Goal: Task Accomplishment & Management: Use online tool/utility

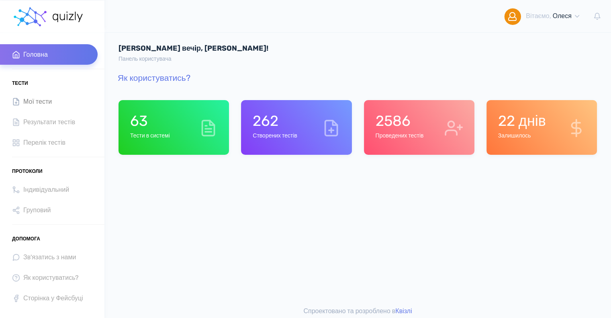
click at [36, 103] on span "Мої тести" at bounding box center [37, 101] width 29 height 11
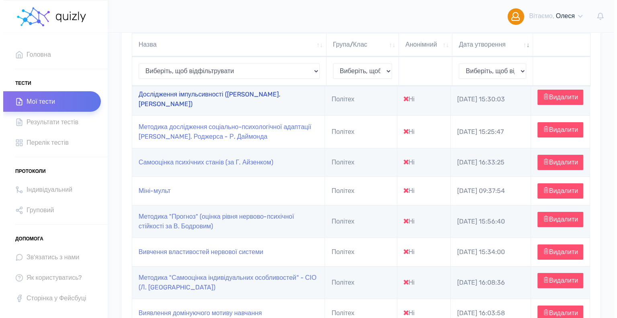
scroll to position [80, 0]
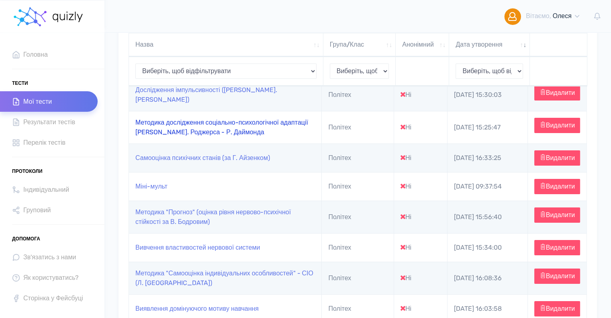
click at [177, 133] on link "Методика дослідження соціально-психологічної адаптації [PERSON_NAME]. Роджерса …" at bounding box center [221, 127] width 173 height 17
type input "https://quizly.com.ua/quiz/90zI4EkoPOl0_"
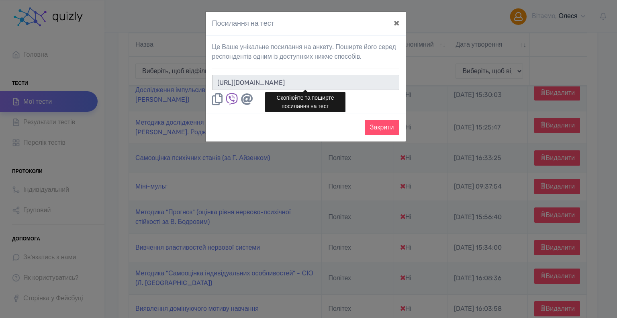
click at [375, 80] on input "https://quizly.com.ua/quiz/90zI4EkoPOl0_" at bounding box center [305, 82] width 187 height 15
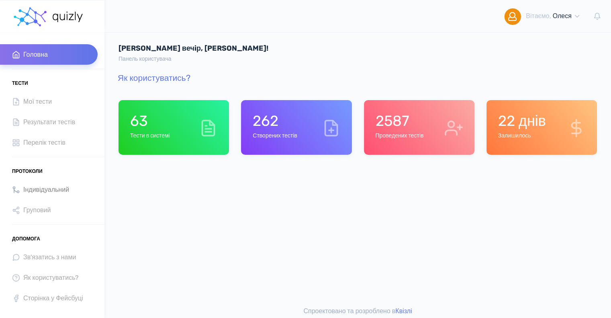
click at [39, 186] on span "Індивідуальний" at bounding box center [46, 189] width 46 height 11
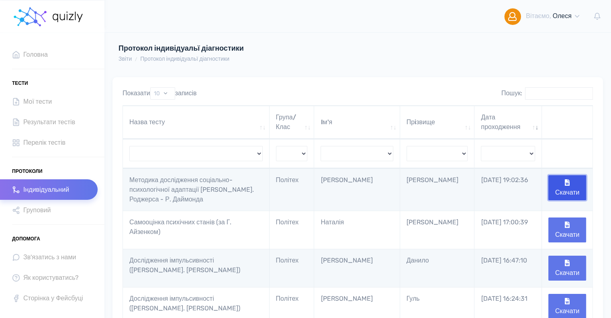
click at [560, 187] on button "Скачати" at bounding box center [568, 187] width 38 height 25
click at [38, 103] on span "Мої тести" at bounding box center [37, 101] width 29 height 11
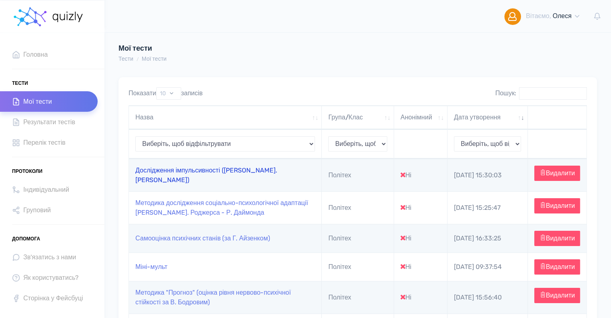
click at [222, 176] on link "Дослідження імпульсивності ([PERSON_NAME]. [PERSON_NAME])" at bounding box center [206, 174] width 142 height 17
type input "https://quizly.com.ua/quiz/50OyNSveEu4PM"
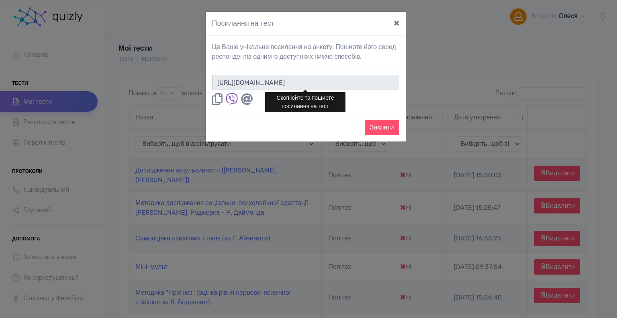
click at [373, 82] on input "https://quizly.com.ua/quiz/50OyNSveEu4PM" at bounding box center [305, 82] width 187 height 15
click at [394, 24] on button "×" at bounding box center [397, 23] width 18 height 23
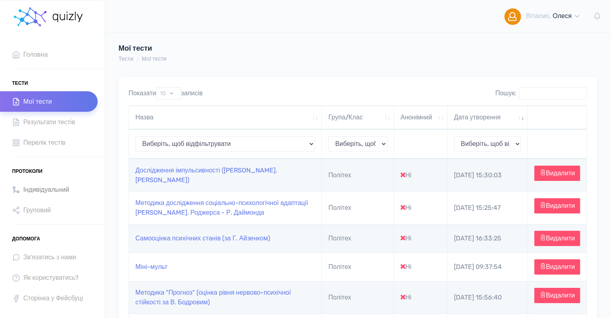
click at [40, 188] on span "Індивідуальний" at bounding box center [46, 189] width 46 height 11
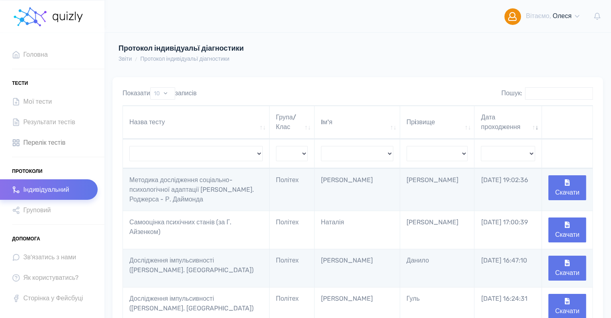
click at [35, 143] on span "Перелік тестів" at bounding box center [44, 142] width 42 height 11
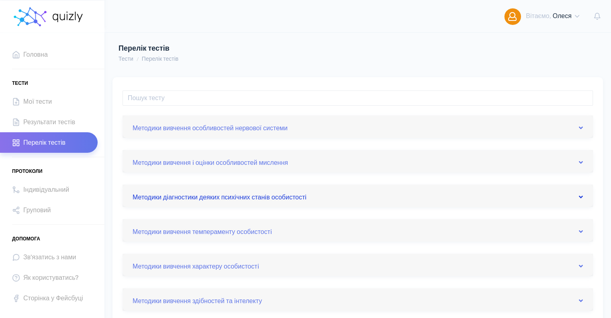
click at [168, 197] on link "Методики дiагностики деяких психiчних станiв особистостi" at bounding box center [358, 195] width 451 height 13
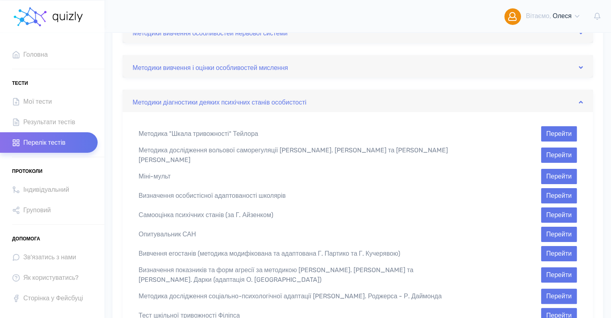
scroll to position [121, 0]
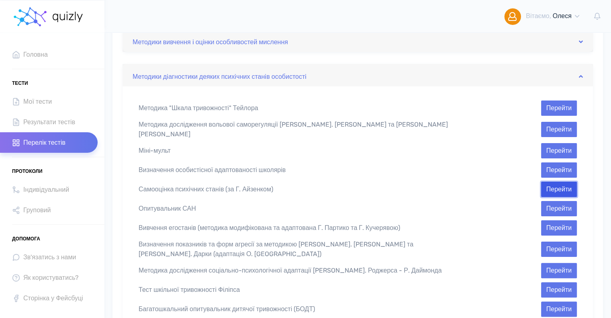
click at [554, 185] on button "Перейти" at bounding box center [560, 189] width 36 height 15
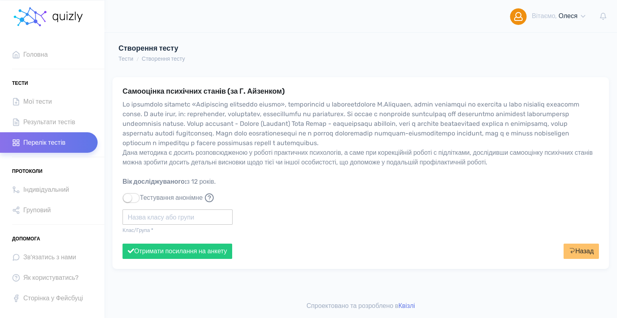
click at [166, 217] on input "text" at bounding box center [178, 216] width 110 height 15
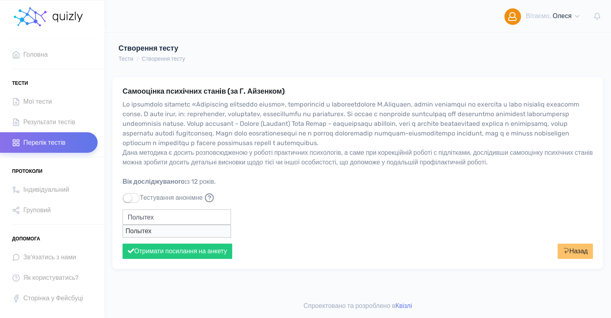
type input "Полытех"
click at [123, 244] on button "Отримати посилання на анкету" at bounding box center [178, 251] width 110 height 15
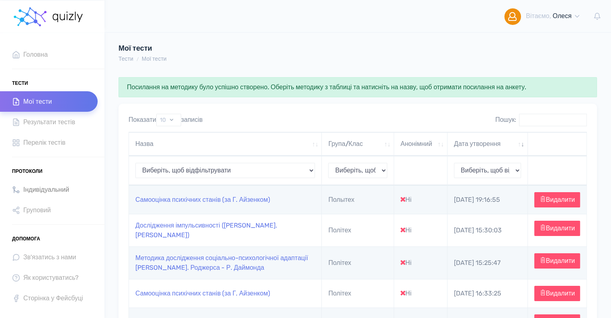
click at [43, 189] on span "Індивідуальний" at bounding box center [46, 189] width 46 height 11
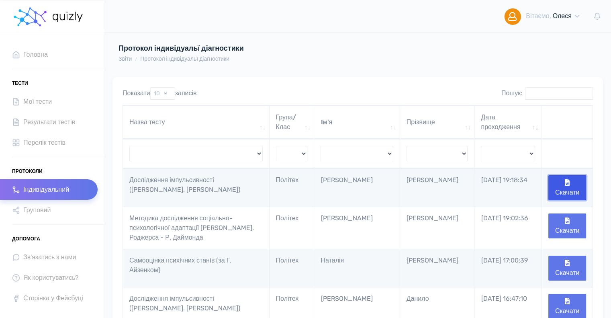
click at [563, 185] on button "Скачати" at bounding box center [568, 187] width 38 height 25
click at [42, 141] on span "Перелік тестів" at bounding box center [44, 142] width 42 height 11
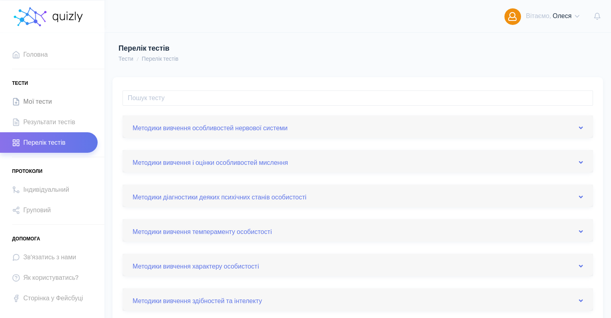
click at [49, 101] on span "Мої тести" at bounding box center [37, 101] width 29 height 11
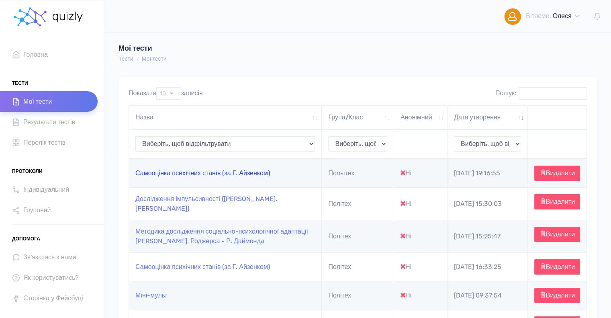
click at [175, 176] on link "Самооцінка психiчних станiв (за Г. Айзенком)" at bounding box center [202, 173] width 135 height 8
type input "[URL][DOMAIN_NAME]"
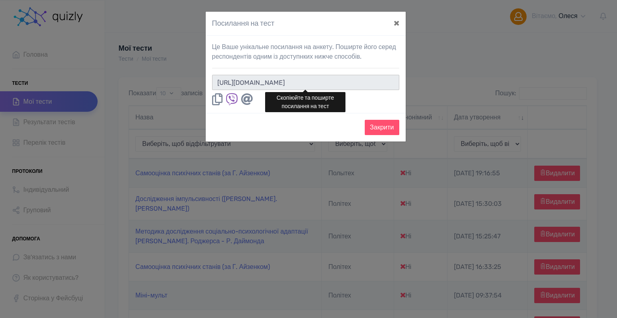
click at [374, 82] on input "[URL][DOMAIN_NAME]" at bounding box center [305, 82] width 187 height 15
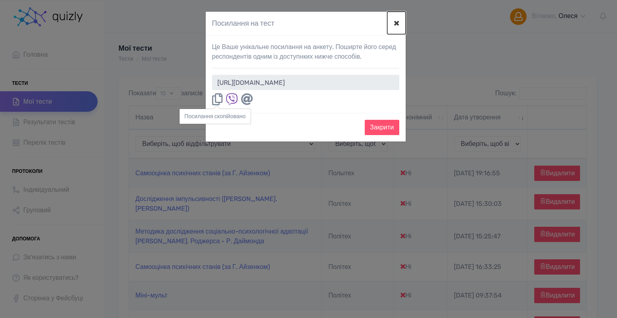
click at [397, 21] on button "×" at bounding box center [397, 23] width 18 height 23
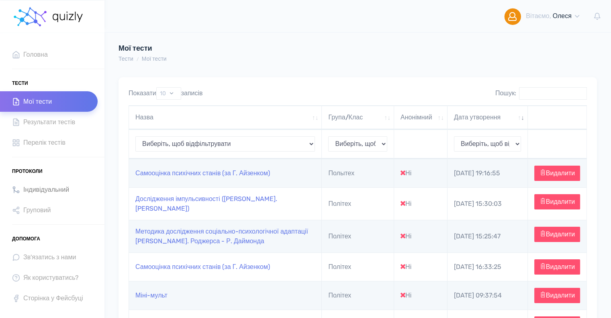
click at [47, 189] on span "Індивідуальний" at bounding box center [46, 189] width 46 height 11
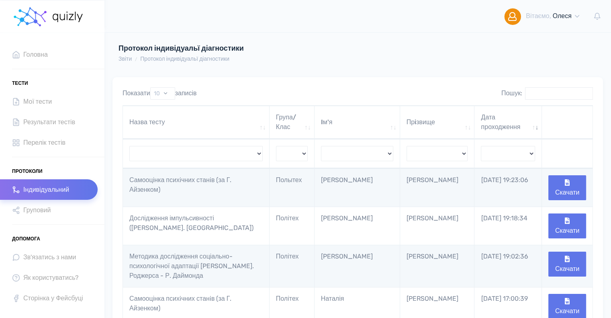
click at [50, 189] on span "Індивідуальний" at bounding box center [46, 189] width 46 height 11
click at [564, 185] on button "Скачати" at bounding box center [568, 187] width 38 height 25
